Goal: Information Seeking & Learning: Learn about a topic

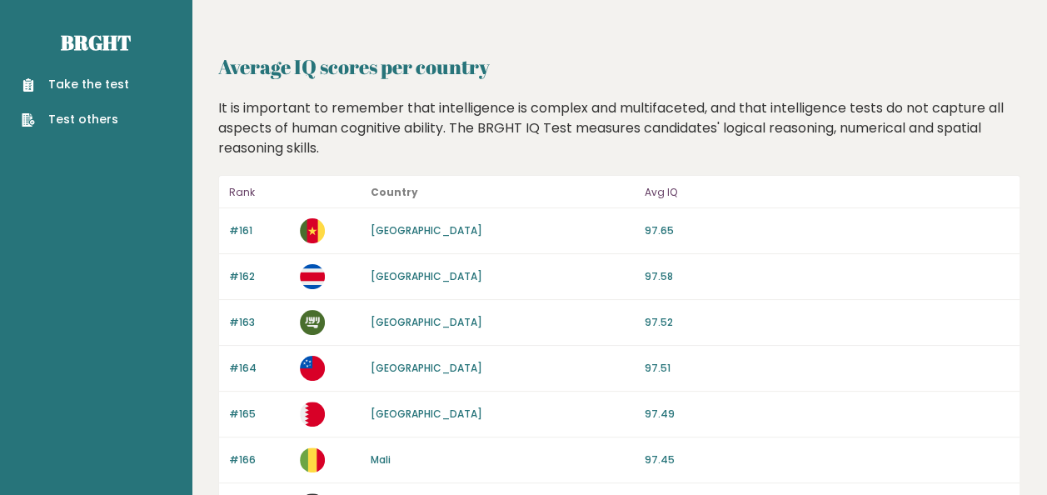
click at [245, 195] on p "Rank" at bounding box center [259, 192] width 61 height 20
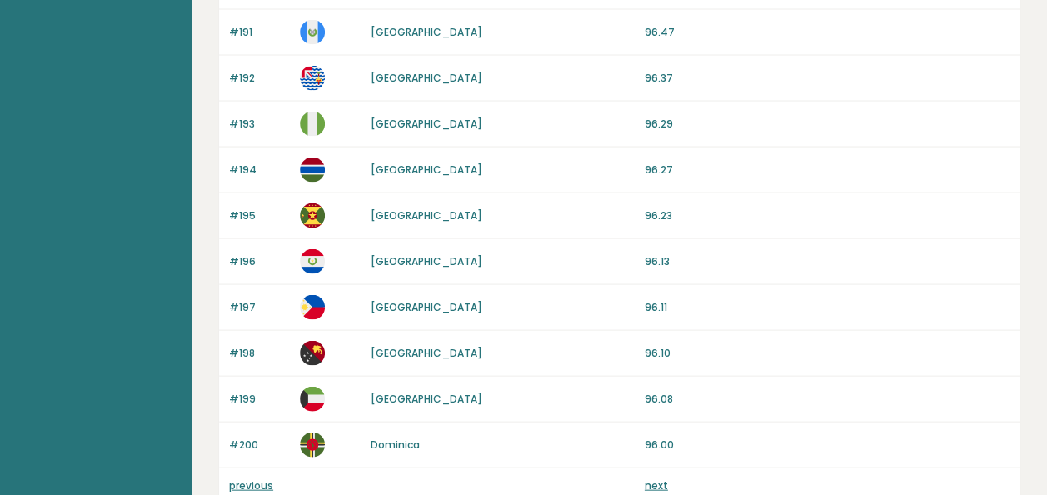
scroll to position [1676, 0]
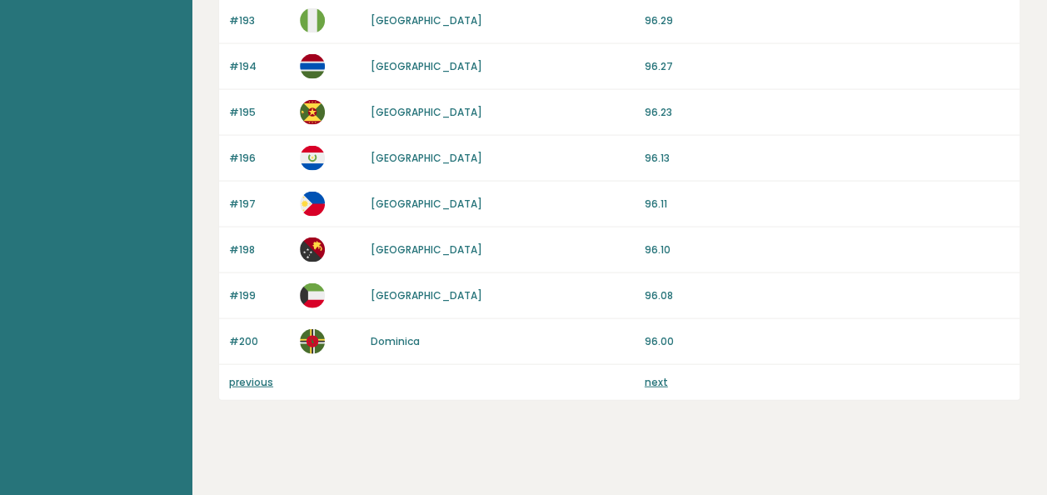
click at [252, 378] on div "previous next" at bounding box center [619, 382] width 801 height 35
click at [252, 375] on link "previous" at bounding box center [251, 382] width 44 height 14
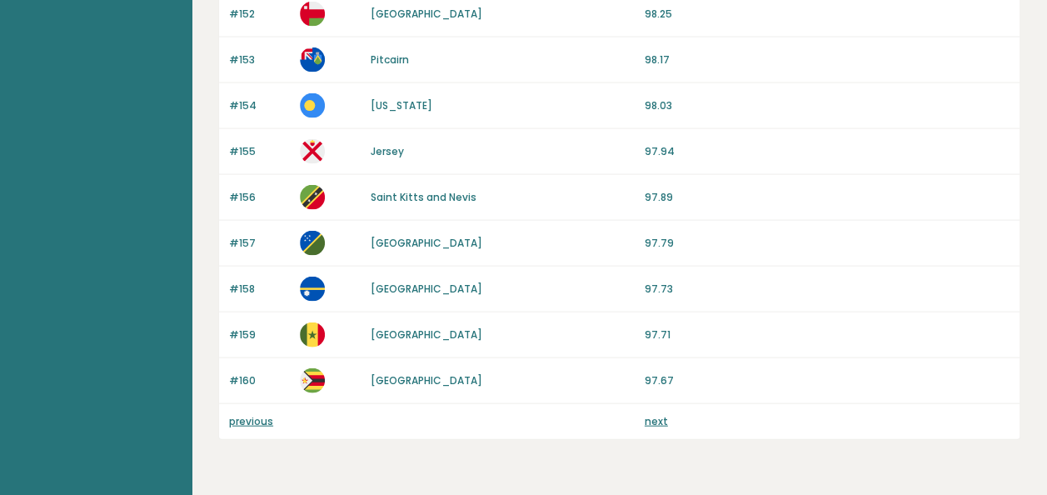
scroll to position [1676, 0]
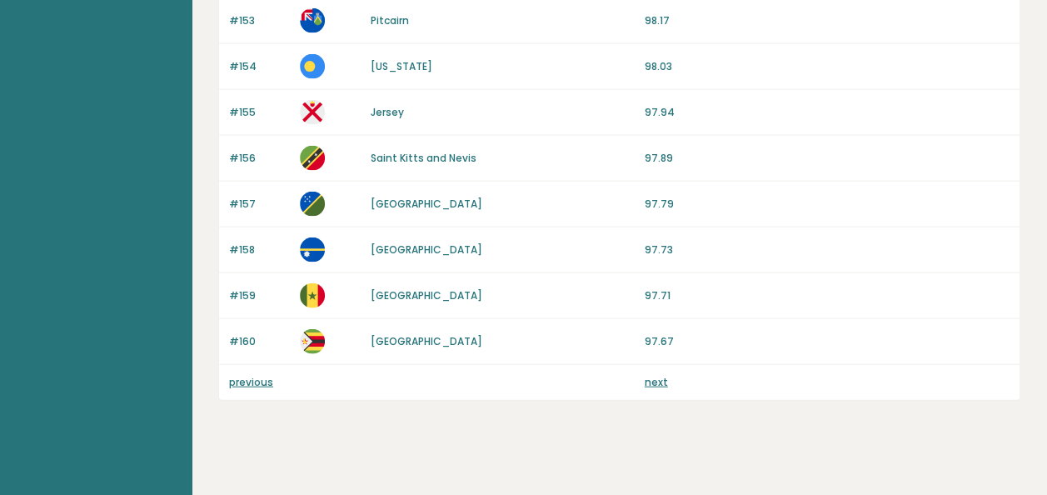
click at [239, 375] on link "previous" at bounding box center [251, 382] width 44 height 14
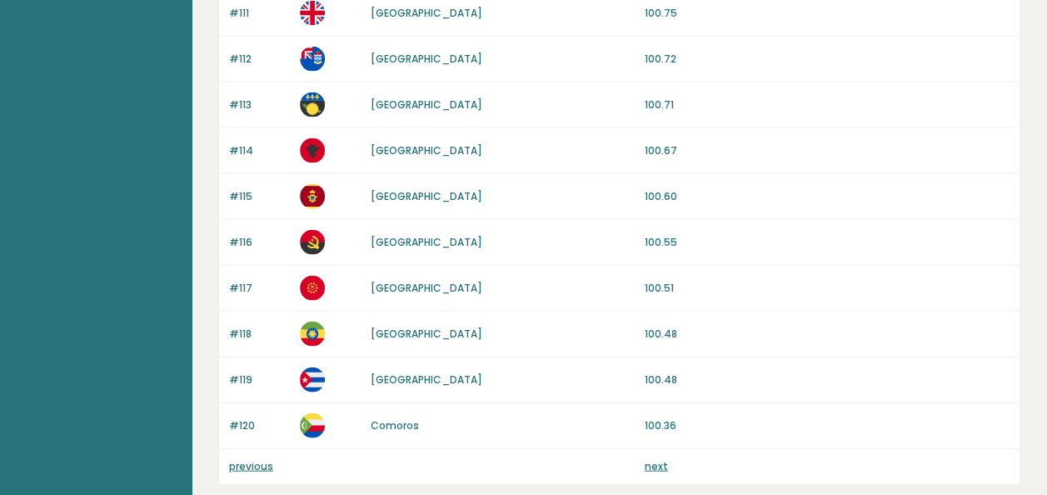
scroll to position [1676, 0]
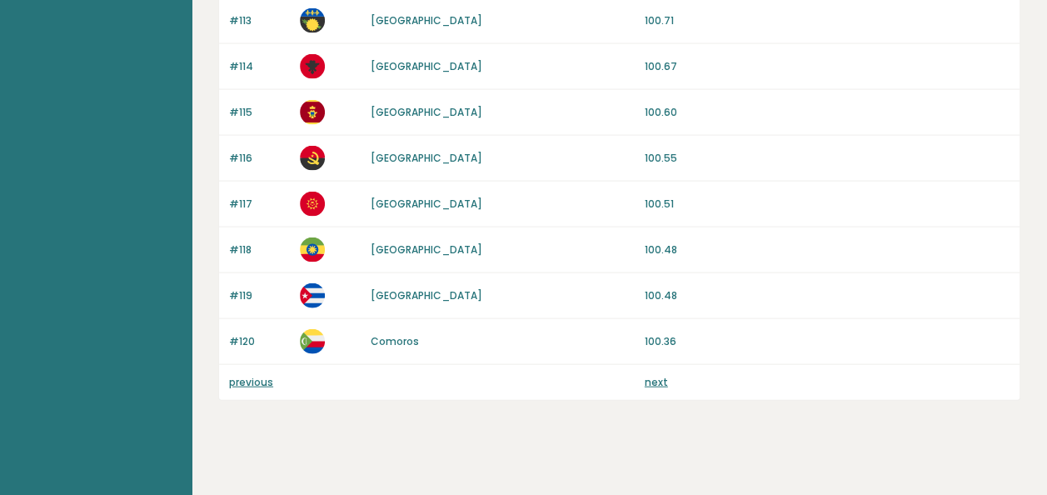
click at [251, 375] on link "previous" at bounding box center [251, 382] width 44 height 14
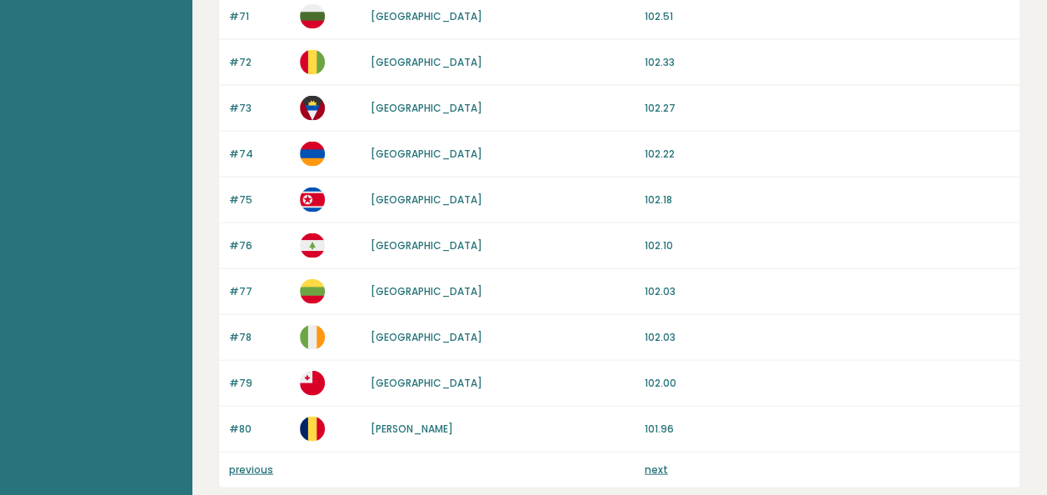
scroll to position [1676, 0]
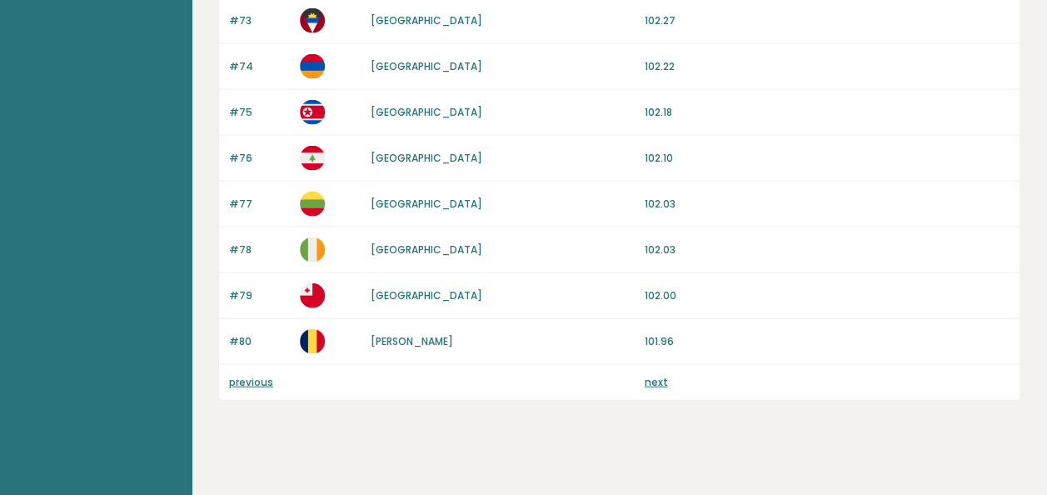
click at [253, 375] on link "previous" at bounding box center [251, 382] width 44 height 14
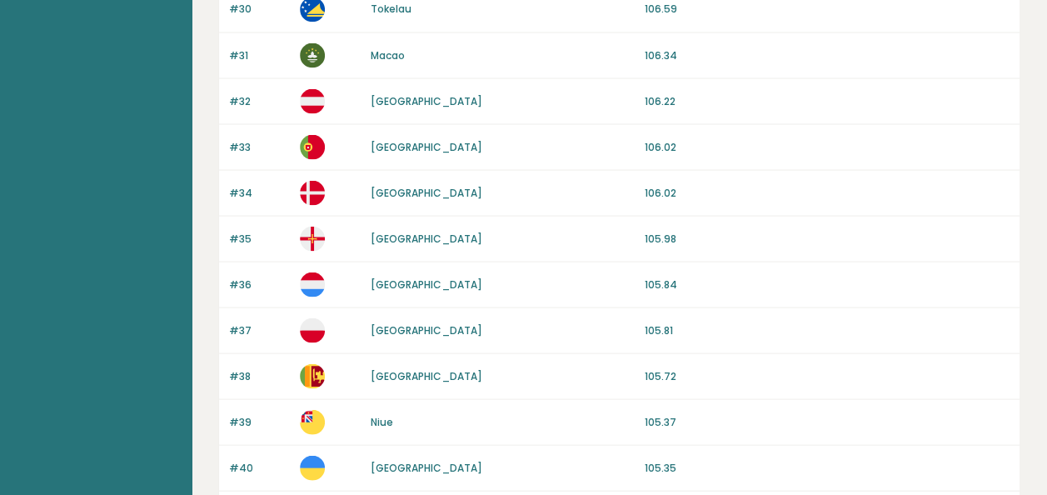
scroll to position [1676, 0]
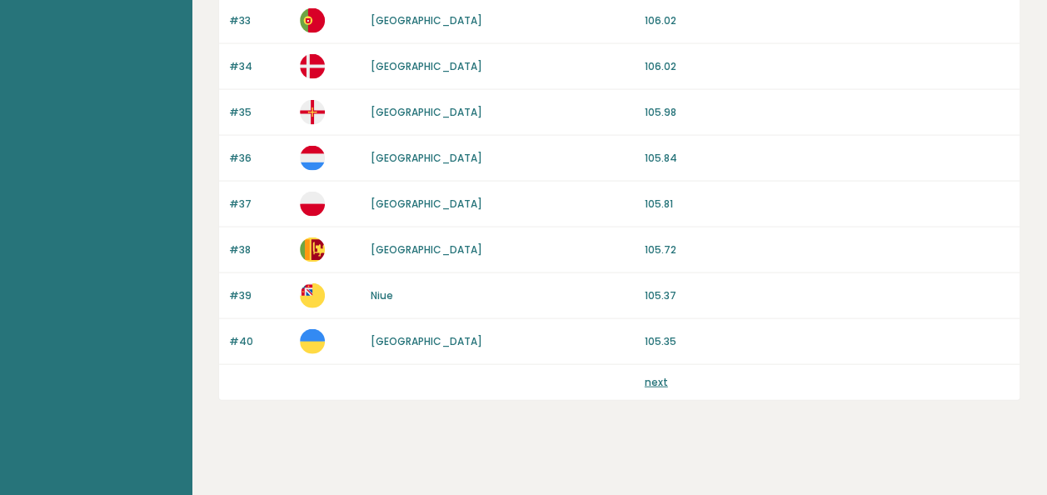
click at [653, 375] on link "next" at bounding box center [656, 382] width 23 height 14
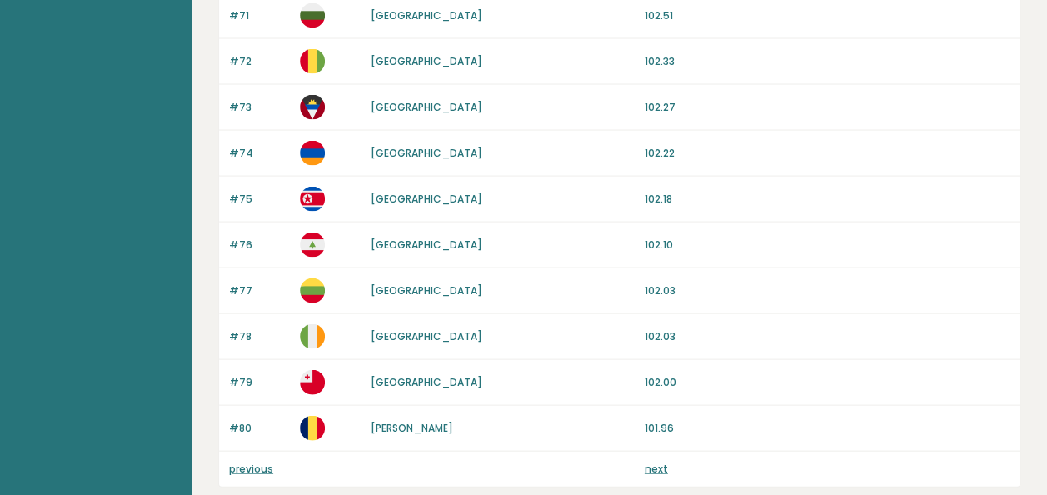
scroll to position [1611, 0]
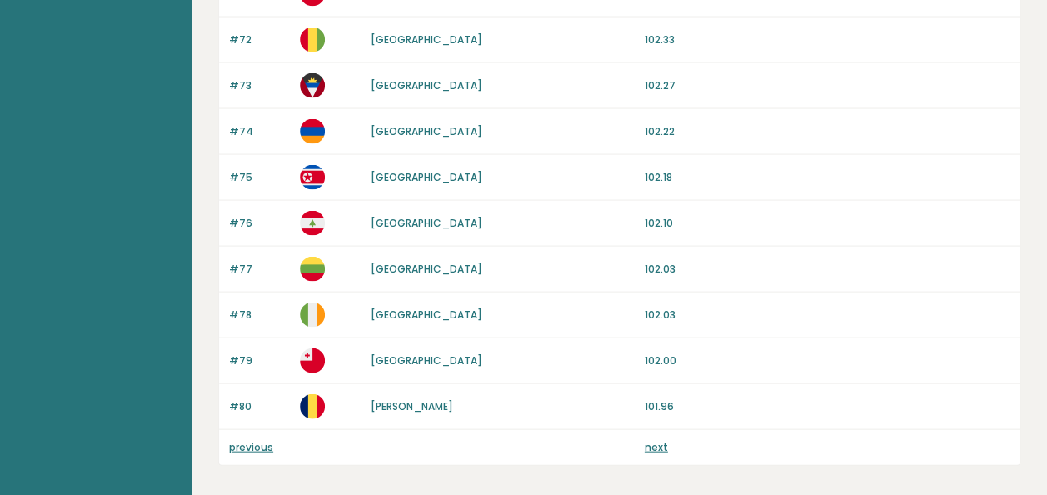
click at [657, 440] on link "next" at bounding box center [656, 447] width 23 height 14
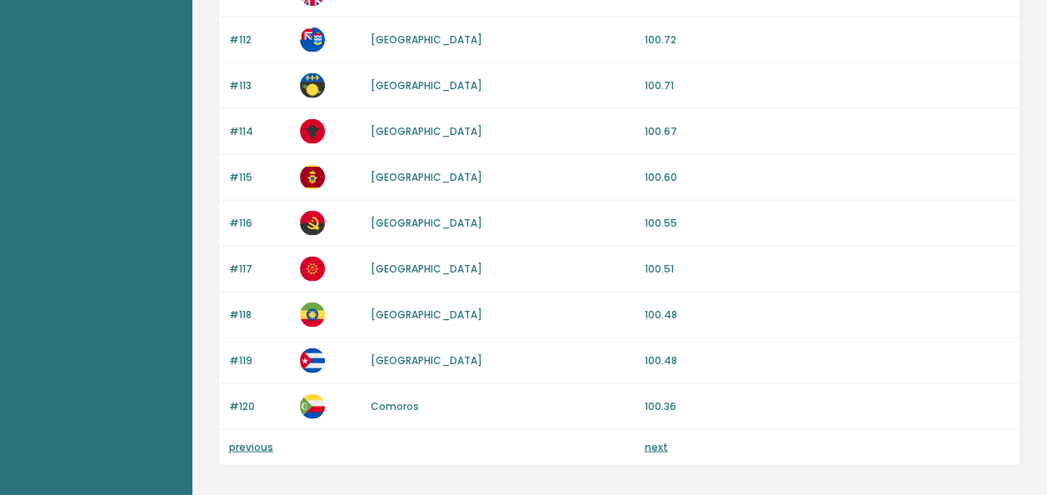
scroll to position [1612, 0]
drag, startPoint x: 0, startPoint y: 0, endPoint x: 657, endPoint y: 438, distance: 789.4
click at [657, 439] on link "next" at bounding box center [656, 446] width 23 height 14
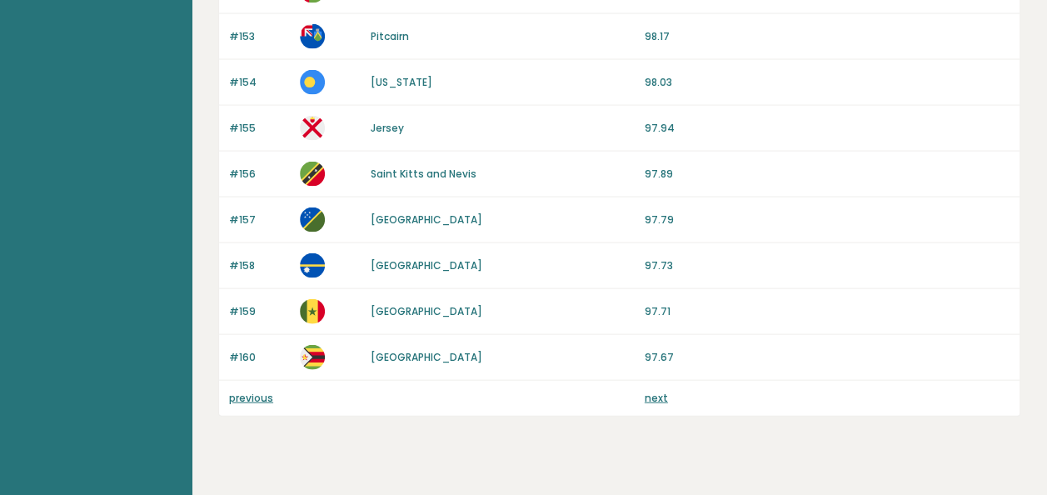
scroll to position [1676, 0]
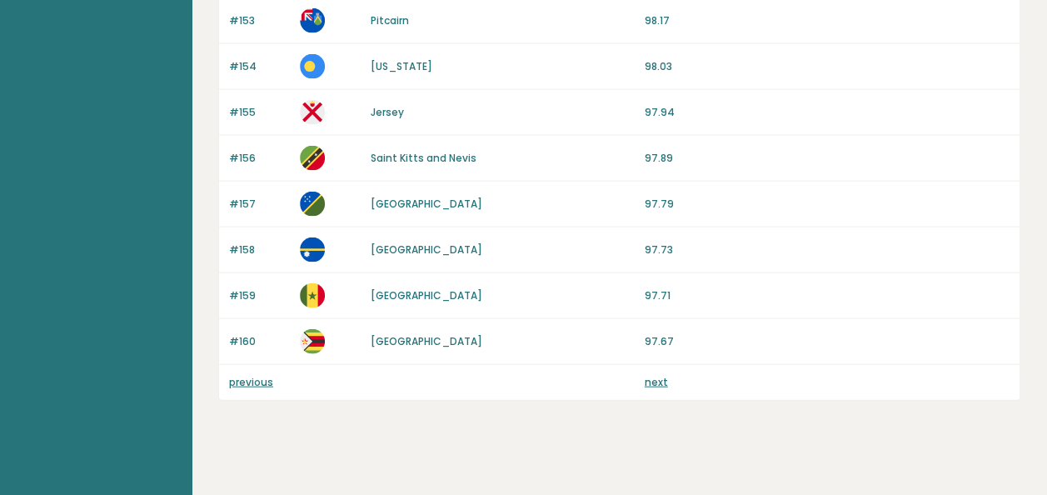
click at [652, 375] on link "next" at bounding box center [656, 382] width 23 height 14
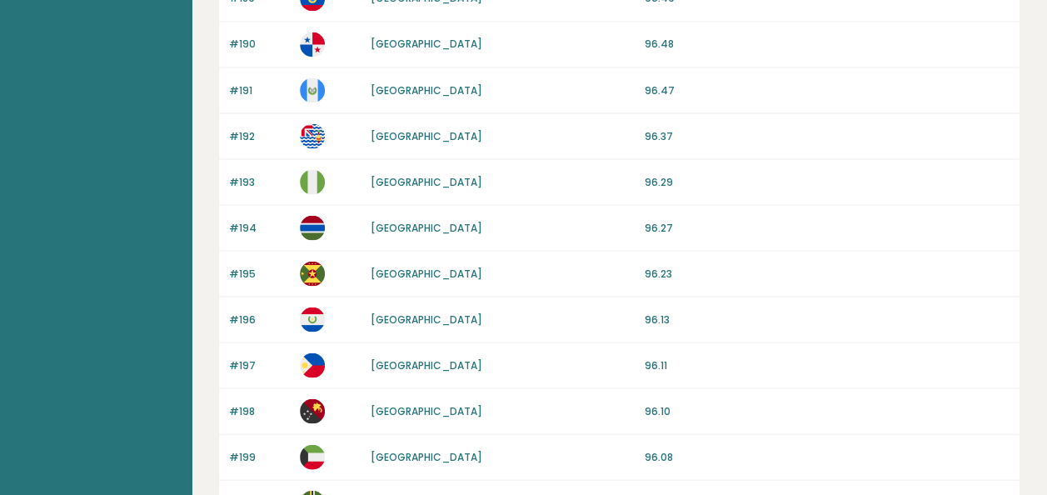
scroll to position [1676, 0]
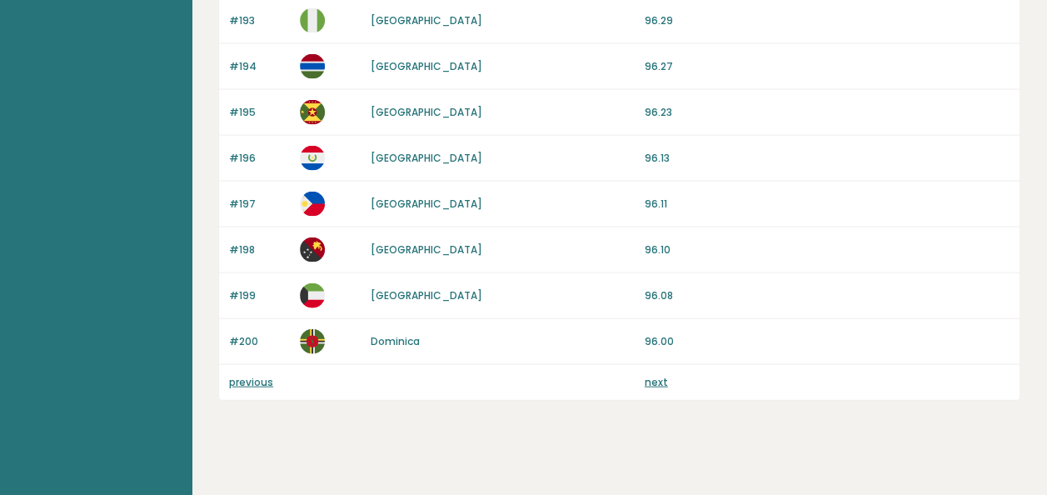
drag, startPoint x: 0, startPoint y: 0, endPoint x: 652, endPoint y: 367, distance: 748.0
click at [652, 375] on link "next" at bounding box center [656, 382] width 23 height 14
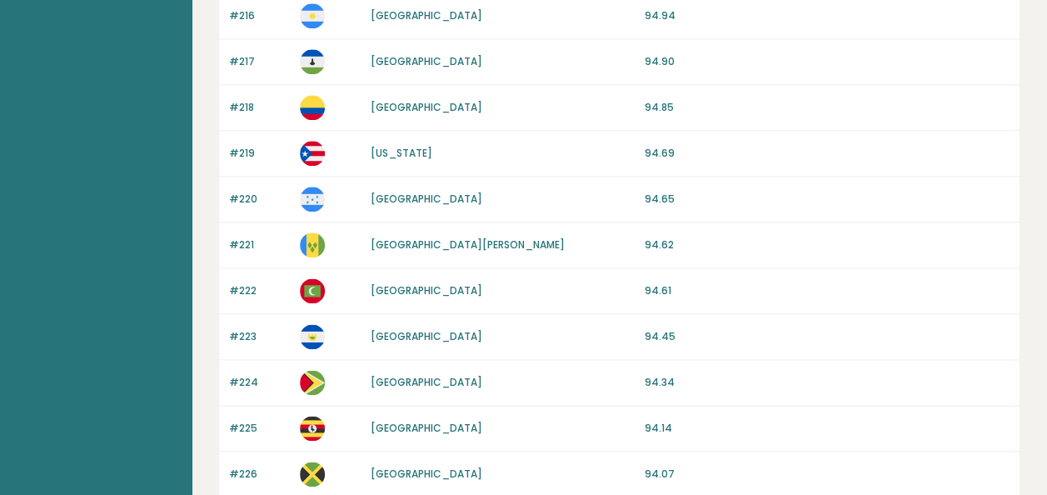
scroll to position [903, 0]
click at [652, 374] on p "94.34" at bounding box center [827, 381] width 365 height 15
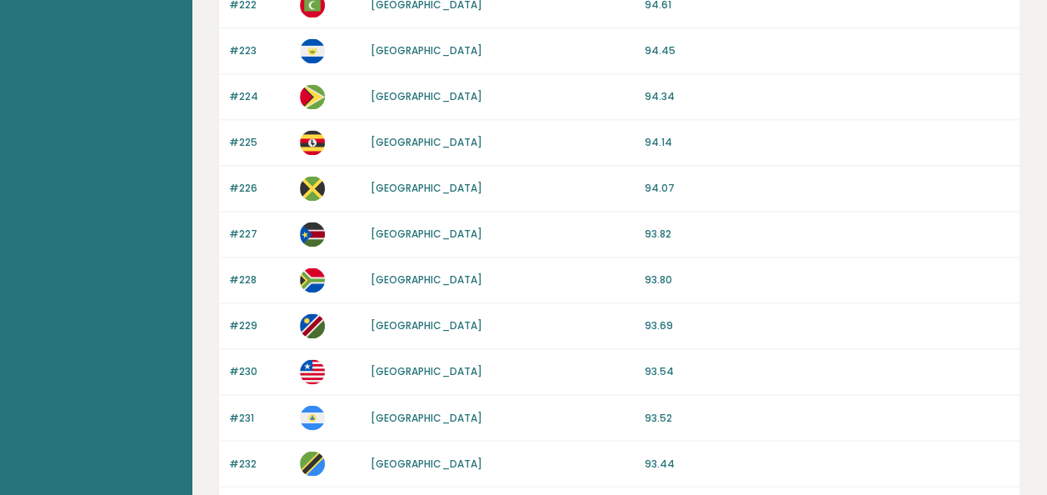
scroll to position [1403, 0]
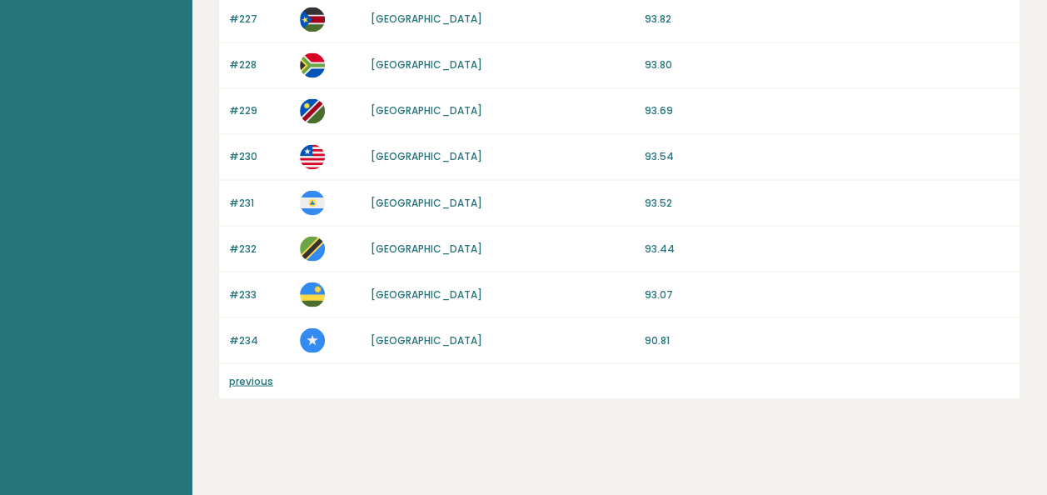
click at [253, 373] on link "previous" at bounding box center [251, 380] width 44 height 14
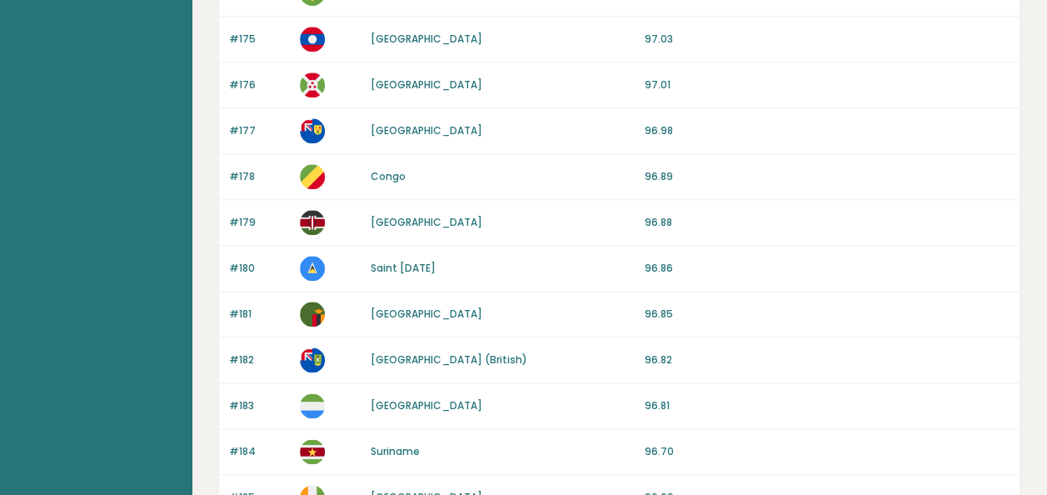
scroll to position [834, 0]
